Goal: Find specific page/section: Find specific page/section

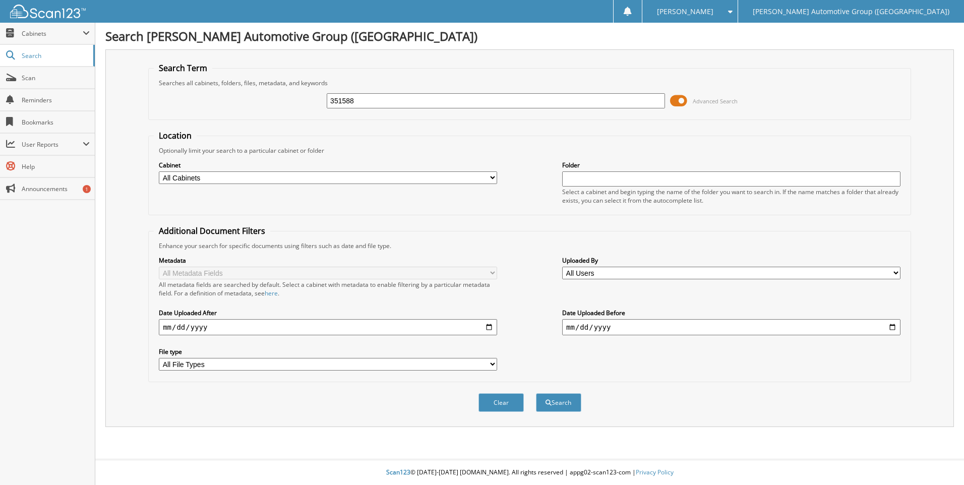
type input "351588"
click at [536, 393] on button "Search" at bounding box center [558, 402] width 45 height 19
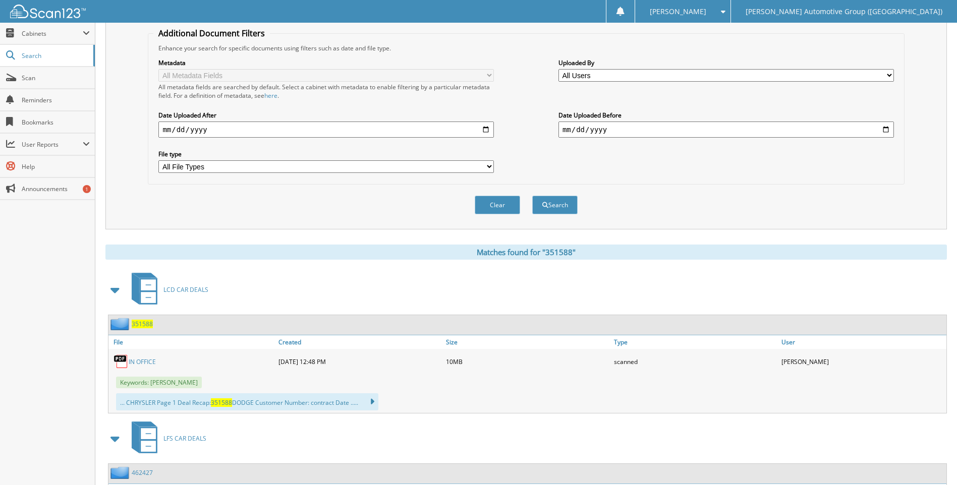
scroll to position [202, 0]
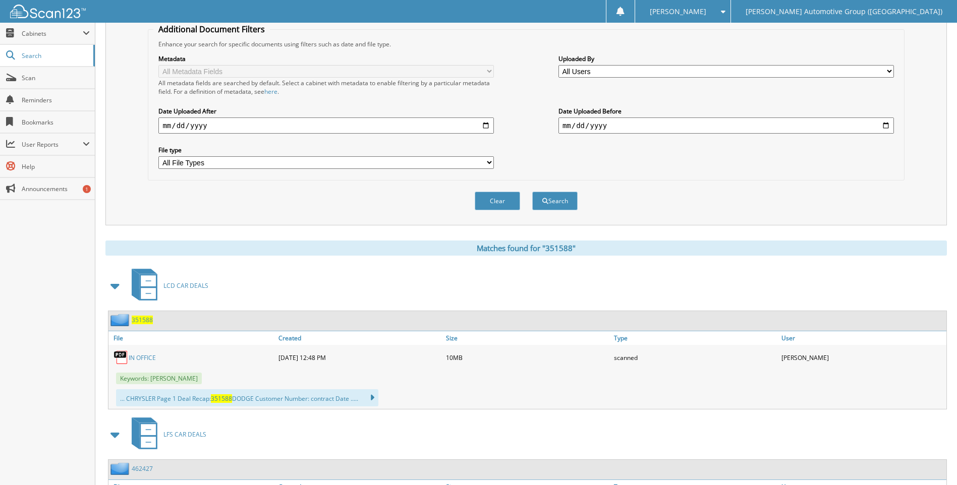
click at [140, 318] on span "351588" at bounding box center [142, 320] width 21 height 9
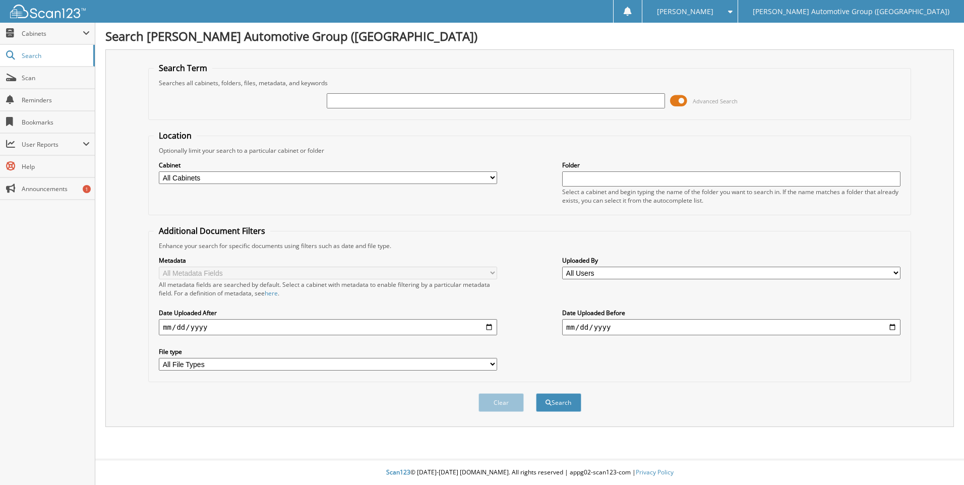
click at [345, 106] on input "text" at bounding box center [496, 100] width 338 height 15
type input "351421"
click at [536, 393] on button "Search" at bounding box center [558, 402] width 45 height 19
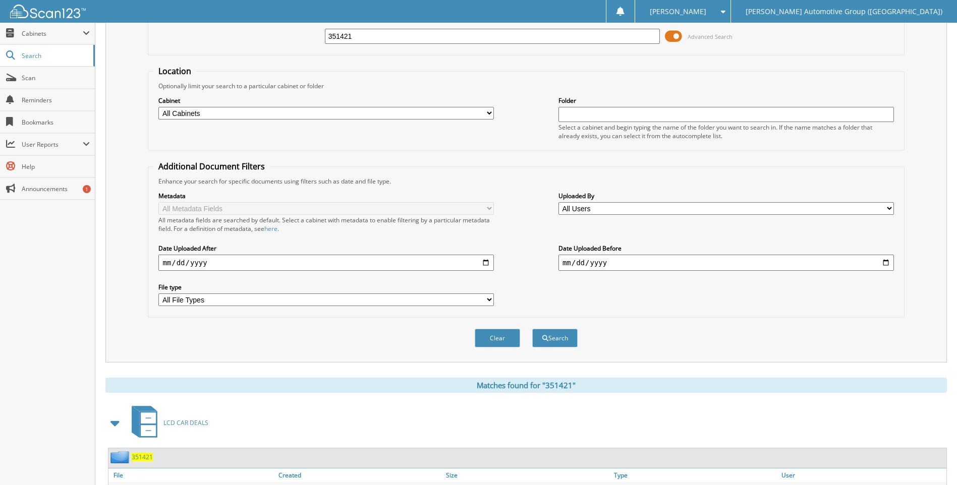
scroll to position [151, 0]
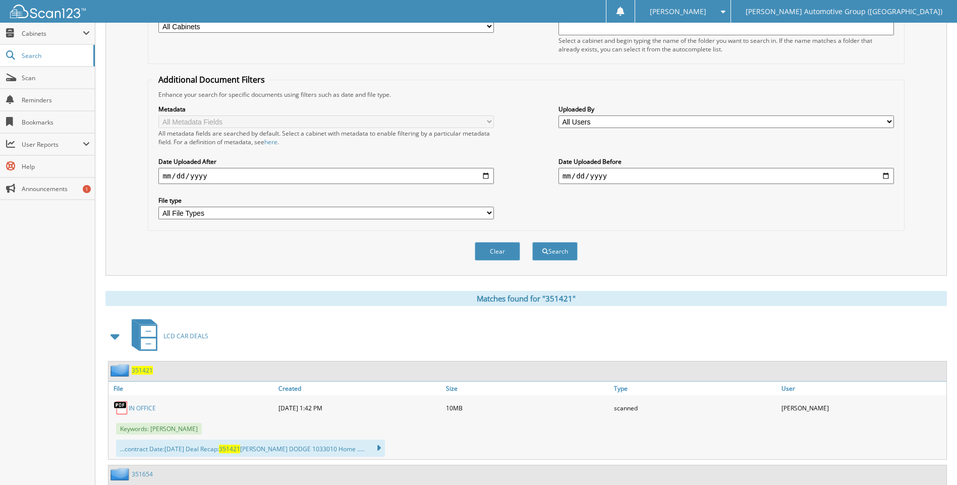
click at [143, 366] on div "351421" at bounding box center [130, 370] width 44 height 13
click at [138, 371] on span "351421" at bounding box center [142, 370] width 21 height 9
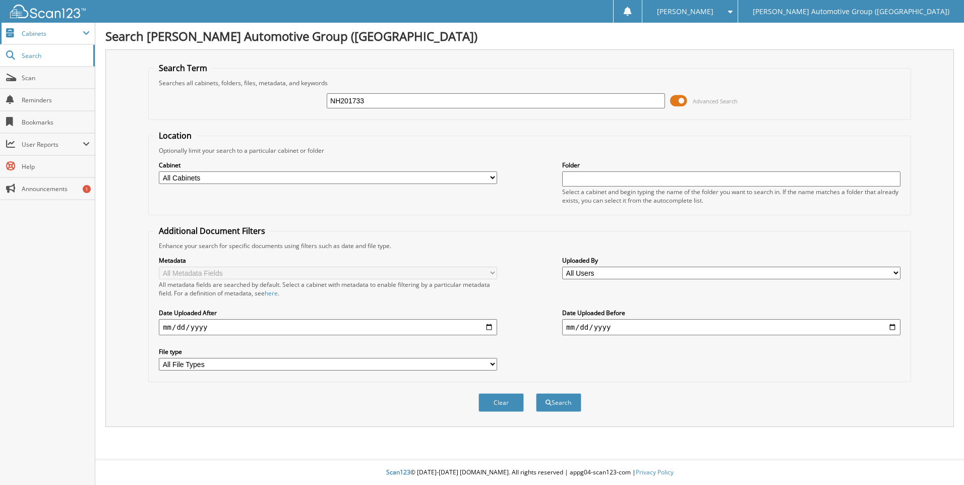
type input "NH201733"
click at [536, 393] on button "Search" at bounding box center [558, 402] width 45 height 19
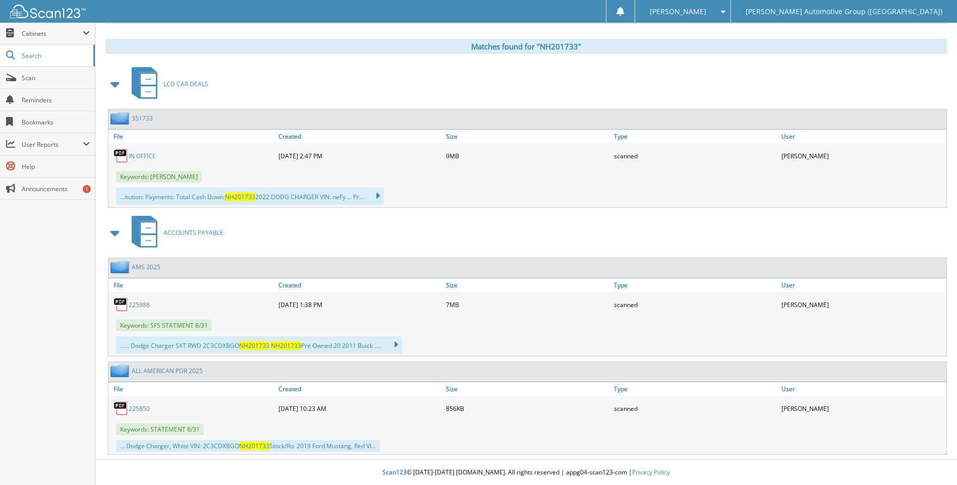
scroll to position [303, 0]
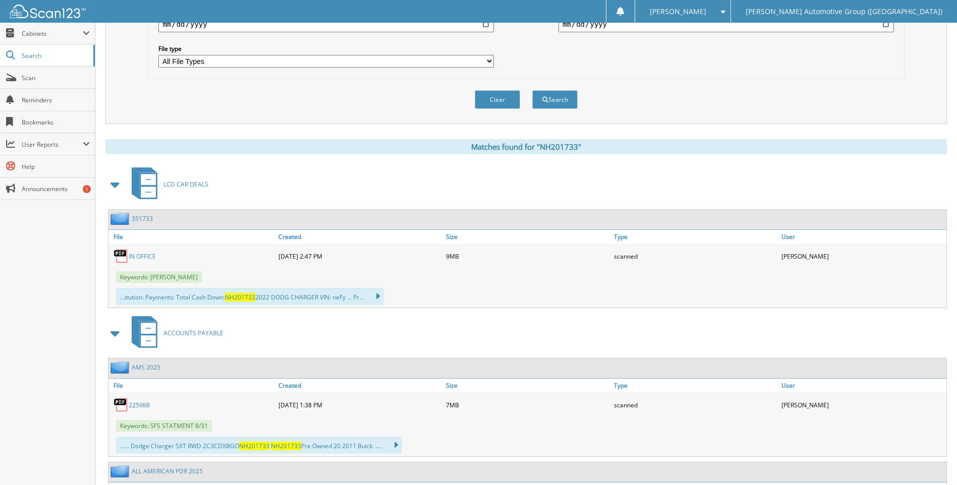
click at [136, 219] on link "351733" at bounding box center [142, 218] width 21 height 9
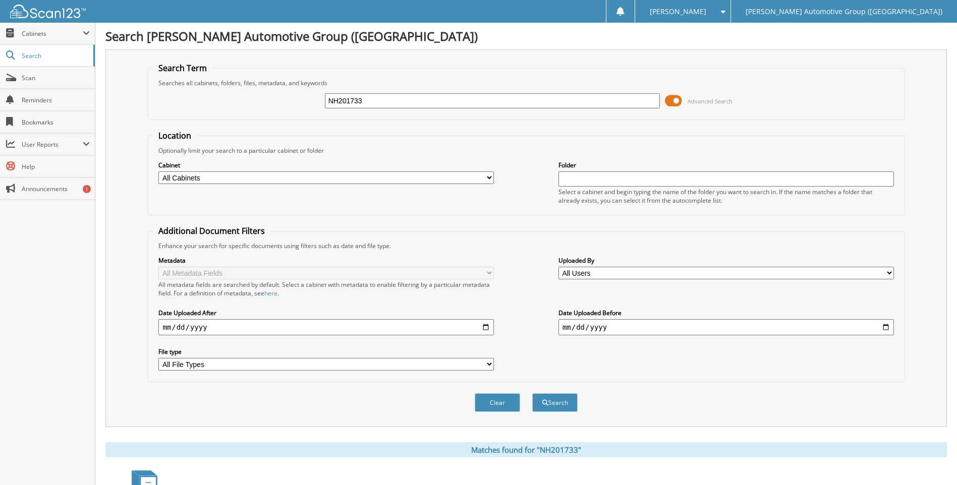
drag, startPoint x: 392, startPoint y: 102, endPoint x: 247, endPoint y: 108, distance: 145.4
click at [247, 107] on div "NH201733 Advanced Search" at bounding box center [525, 100] width 745 height 27
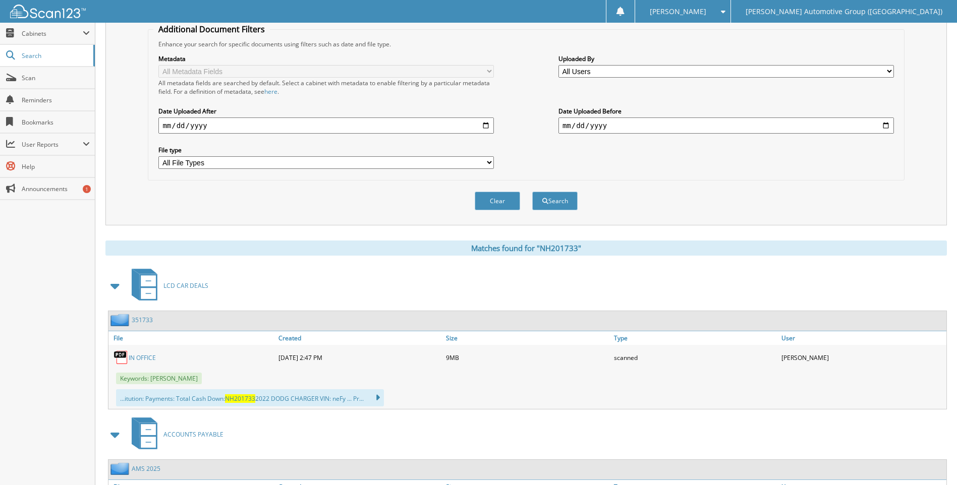
type input "351430"
click at [532, 192] on button "Search" at bounding box center [554, 201] width 45 height 19
